Goal: Register for event/course

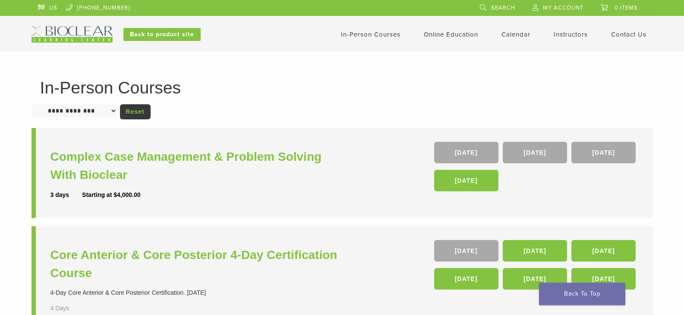
click at [383, 35] on link "In-Person Courses" at bounding box center [371, 35] width 60 height 8
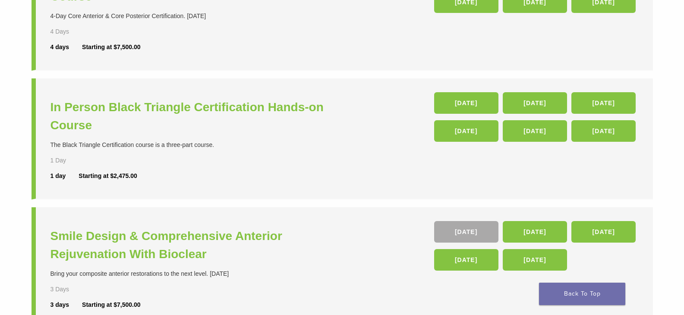
scroll to position [302, 0]
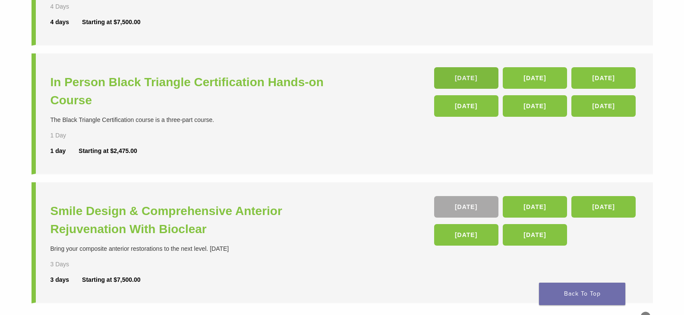
click at [471, 80] on link "23 Jan 26" at bounding box center [466, 78] width 64 height 22
click at [270, 86] on h3 "In Person Black Triangle Certification Hands-on Course" at bounding box center [197, 91] width 294 height 36
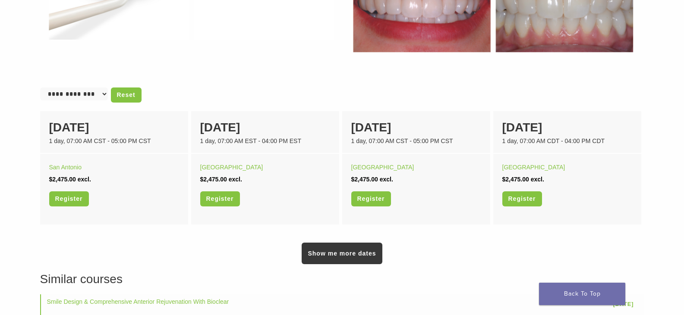
scroll to position [518, 0]
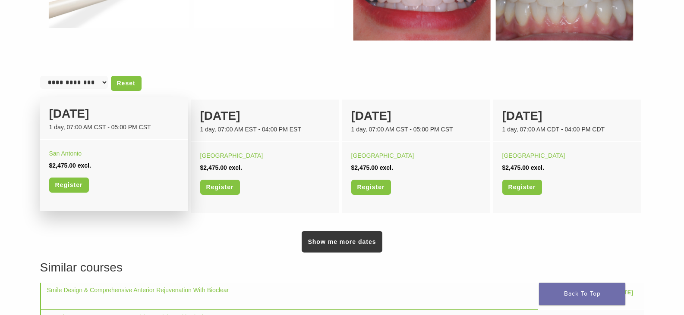
drag, startPoint x: 160, startPoint y: 132, endPoint x: 165, endPoint y: 125, distance: 9.0
click at [164, 126] on div "[DATE] 1 day, 07:00 AM CST - 05:00 PM CST" at bounding box center [114, 118] width 148 height 43
